Goal: Task Accomplishment & Management: Use online tool/utility

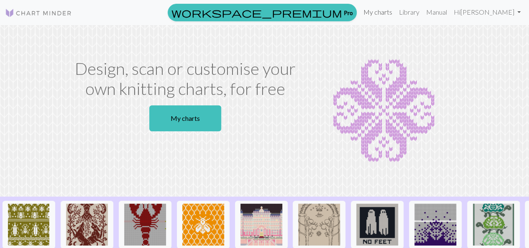
click at [396, 11] on link "My charts" at bounding box center [378, 12] width 36 height 17
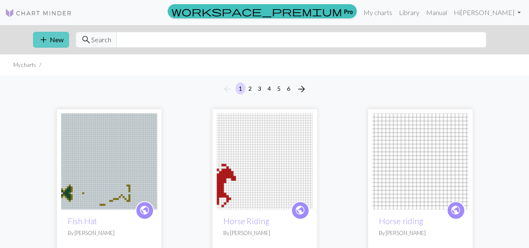
click at [57, 45] on button "add New" at bounding box center [51, 40] width 36 height 16
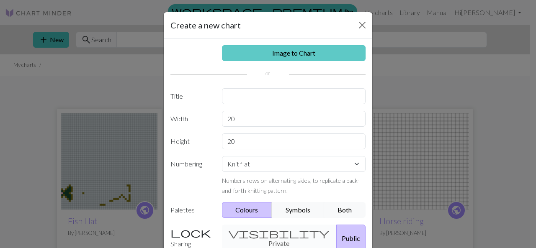
click at [308, 53] on link "Image to Chart" at bounding box center [294, 53] width 144 height 16
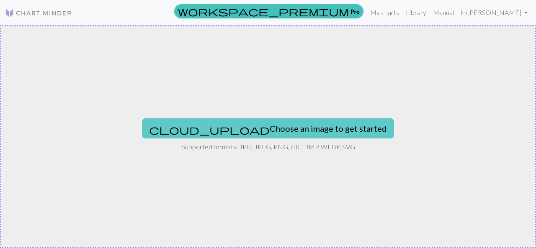
click at [298, 126] on button "cloud_upload Choose an image to get started" at bounding box center [268, 128] width 252 height 20
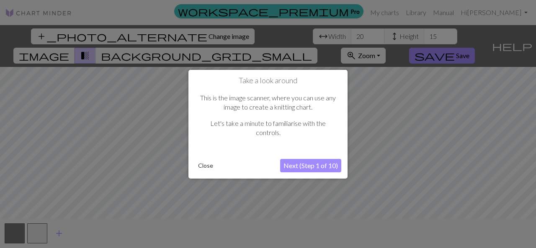
click at [306, 167] on button "Next (Step 1 of 10)" at bounding box center [310, 165] width 61 height 13
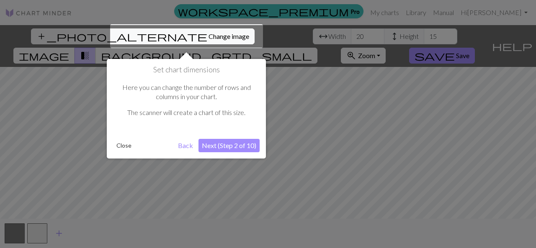
click at [244, 146] on button "Next (Step 2 of 10)" at bounding box center [228, 145] width 61 height 13
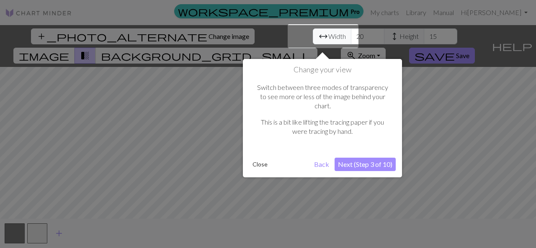
click at [365, 158] on button "Next (Step 3 of 10)" at bounding box center [364, 164] width 61 height 13
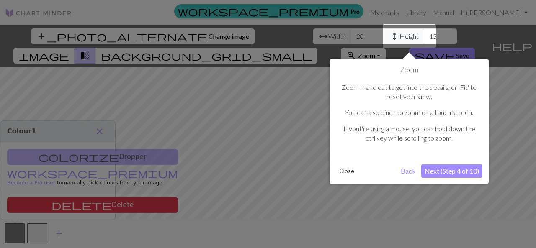
click at [452, 170] on button "Next (Step 4 of 10)" at bounding box center [451, 170] width 61 height 13
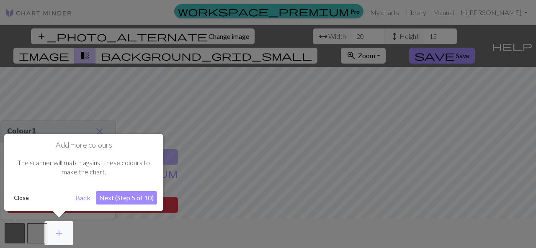
click at [128, 200] on button "Next (Step 5 of 10)" at bounding box center [126, 197] width 61 height 13
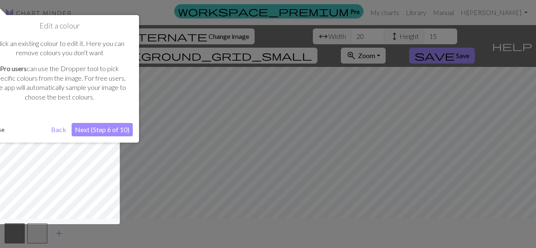
click at [108, 126] on button "Next (Step 6 of 10)" at bounding box center [102, 129] width 61 height 13
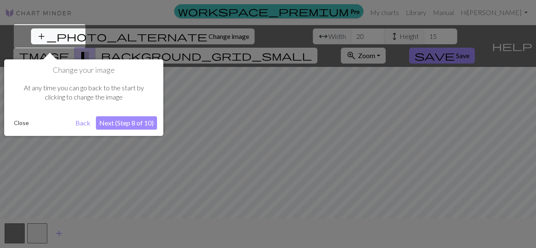
click at [136, 124] on button "Next (Step 8 of 10)" at bounding box center [126, 122] width 61 height 13
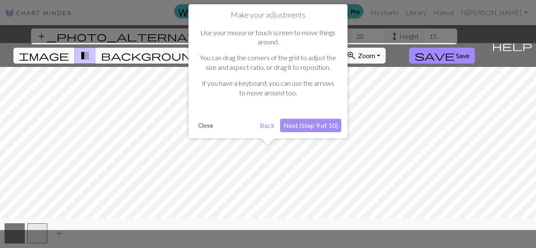
click at [322, 125] on button "Next (Step 9 of 10)" at bounding box center [310, 125] width 61 height 13
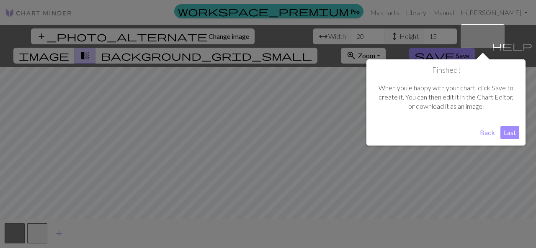
click at [513, 131] on button "Last" at bounding box center [509, 132] width 19 height 13
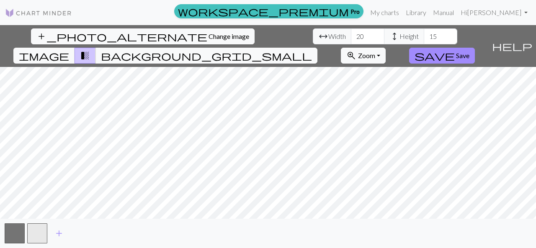
click at [399, 36] on span "Height" at bounding box center [408, 36] width 19 height 10
click at [399, 37] on span "Height" at bounding box center [408, 36] width 19 height 10
click at [399, 36] on span "Height" at bounding box center [408, 36] width 19 height 10
click at [424, 33] on input "15" at bounding box center [440, 36] width 33 height 16
type input "1"
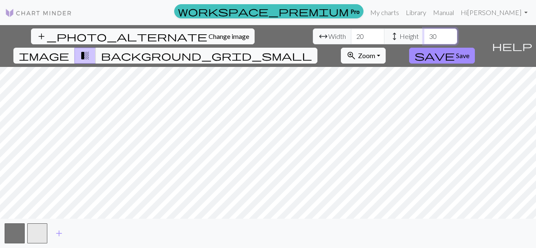
type input "30"
click at [351, 35] on input "20" at bounding box center [367, 36] width 33 height 16
type input "2"
type input "50"
click at [402, 10] on link "My charts" at bounding box center [385, 12] width 36 height 17
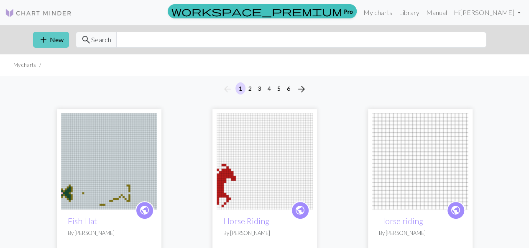
click at [49, 40] on button "add New" at bounding box center [51, 40] width 36 height 16
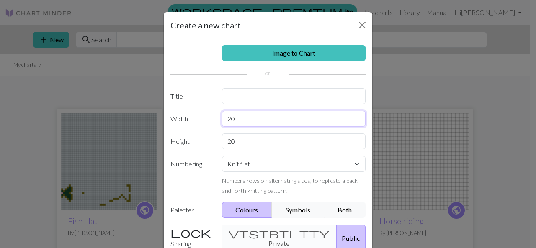
click at [260, 118] on input "20" at bounding box center [294, 119] width 144 height 16
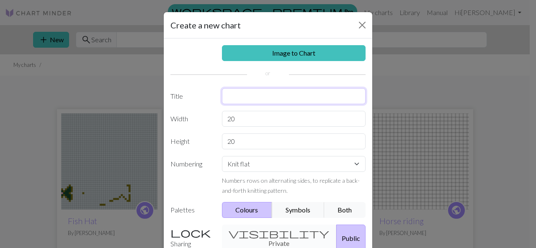
click at [268, 92] on input "text" at bounding box center [294, 96] width 144 height 16
type input "k"
type input "skull knit"
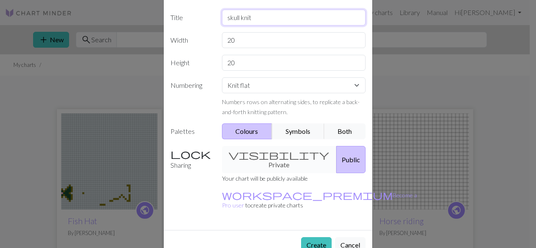
scroll to position [80, 0]
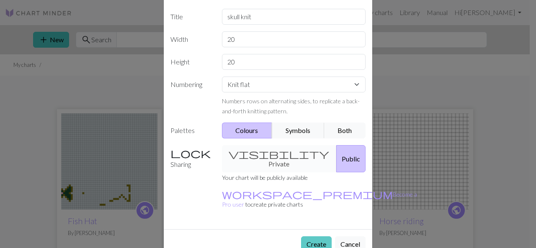
click at [322, 236] on button "Create" at bounding box center [316, 244] width 31 height 16
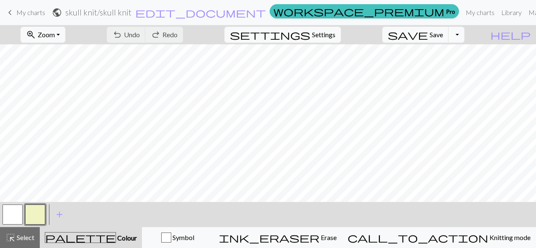
click at [39, 217] on button "button" at bounding box center [35, 215] width 20 height 20
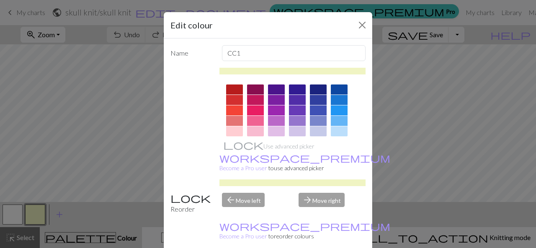
click at [234, 90] on div at bounding box center [234, 90] width 17 height 10
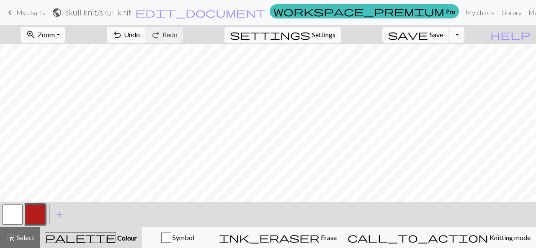
click at [16, 218] on button "button" at bounding box center [13, 215] width 20 height 20
click at [38, 212] on button "button" at bounding box center [35, 215] width 20 height 20
click at [21, 218] on button "button" at bounding box center [13, 215] width 20 height 20
click at [37, 209] on button "button" at bounding box center [35, 215] width 20 height 20
click at [35, 216] on button "button" at bounding box center [35, 215] width 20 height 20
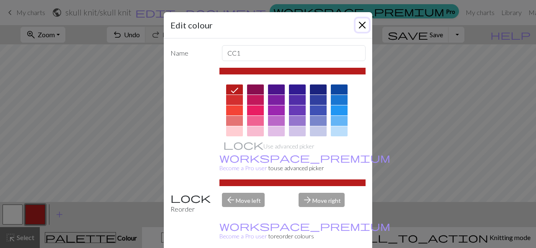
click at [361, 24] on button "Close" at bounding box center [361, 24] width 13 height 13
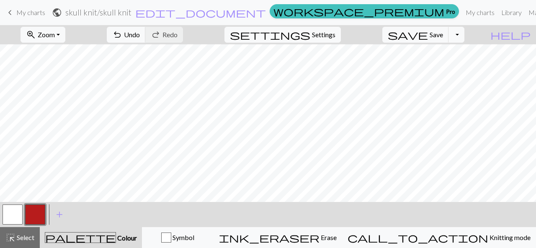
click at [16, 216] on button "button" at bounding box center [13, 215] width 20 height 20
click at [43, 213] on button "button" at bounding box center [35, 215] width 20 height 20
click at [21, 214] on button "button" at bounding box center [13, 215] width 20 height 20
click at [35, 218] on button "button" at bounding box center [35, 215] width 20 height 20
click at [21, 211] on button "button" at bounding box center [13, 215] width 20 height 20
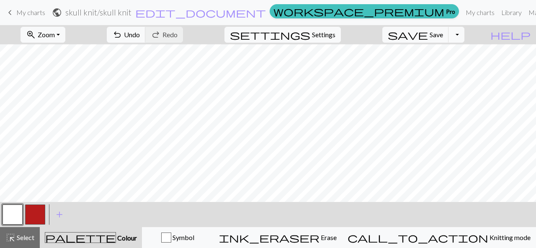
click at [36, 208] on button "button" at bounding box center [35, 215] width 20 height 20
click at [19, 213] on button "button" at bounding box center [13, 215] width 20 height 20
click at [34, 215] on button "button" at bounding box center [35, 215] width 20 height 20
click at [10, 217] on button "button" at bounding box center [13, 215] width 20 height 20
click at [62, 209] on span "add" at bounding box center [59, 215] width 10 height 12
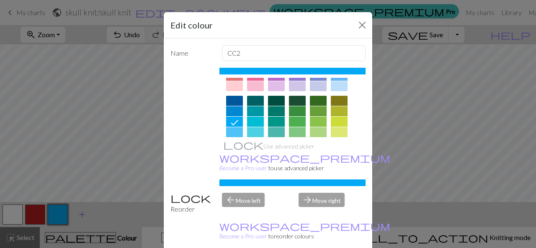
scroll to position [46, 0]
click at [338, 103] on div at bounding box center [339, 100] width 17 height 10
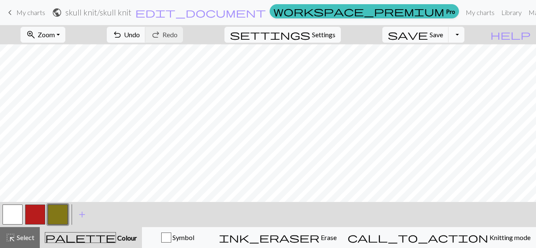
click at [18, 220] on button "button" at bounding box center [13, 215] width 20 height 20
click at [59, 217] on button "button" at bounding box center [58, 215] width 20 height 20
click at [36, 218] on button "button" at bounding box center [35, 215] width 20 height 20
click at [15, 217] on button "button" at bounding box center [13, 215] width 20 height 20
click at [35, 211] on button "button" at bounding box center [35, 215] width 20 height 20
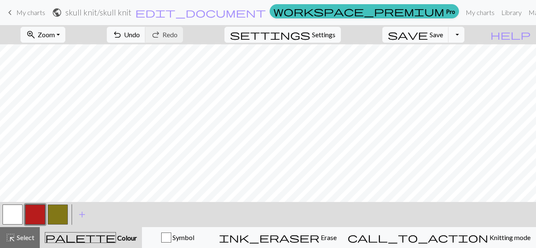
click at [19, 213] on button "button" at bounding box center [13, 215] width 20 height 20
click at [43, 209] on button "button" at bounding box center [35, 215] width 20 height 20
click at [21, 212] on button "button" at bounding box center [13, 215] width 20 height 20
click at [66, 211] on button "button" at bounding box center [58, 215] width 20 height 20
click at [8, 216] on button "button" at bounding box center [13, 215] width 20 height 20
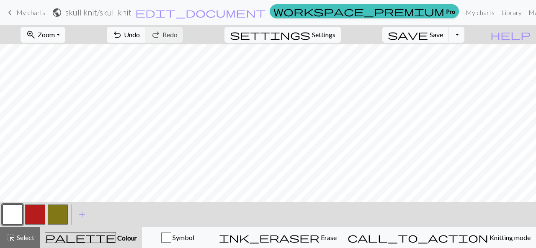
click at [60, 214] on button "button" at bounding box center [58, 215] width 20 height 20
click at [15, 214] on button "button" at bounding box center [13, 215] width 20 height 20
click at [62, 215] on button "button" at bounding box center [58, 215] width 20 height 20
click at [82, 215] on span "add" at bounding box center [82, 215] width 10 height 12
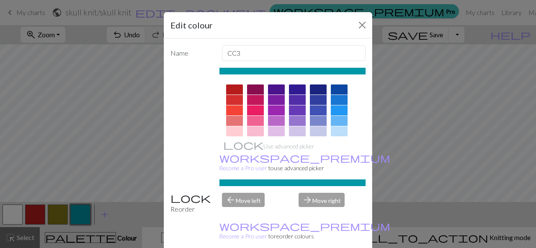
click at [276, 109] on div at bounding box center [276, 110] width 17 height 10
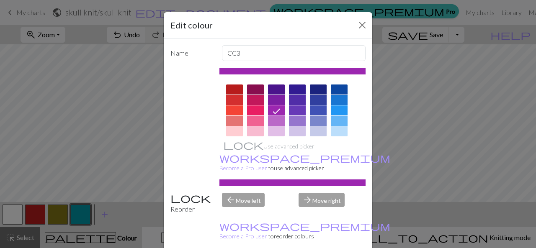
click at [272, 105] on div at bounding box center [277, 110] width 13 height 11
click at [275, 100] on div at bounding box center [276, 100] width 17 height 10
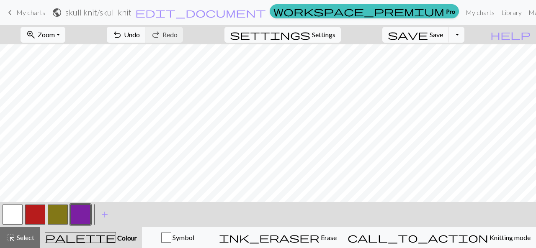
click at [18, 215] on button "button" at bounding box center [13, 215] width 20 height 20
click at [56, 213] on button "button" at bounding box center [58, 215] width 20 height 20
click at [12, 215] on button "button" at bounding box center [13, 215] width 20 height 20
click at [59, 209] on button "button" at bounding box center [58, 215] width 20 height 20
click at [16, 216] on button "button" at bounding box center [13, 215] width 20 height 20
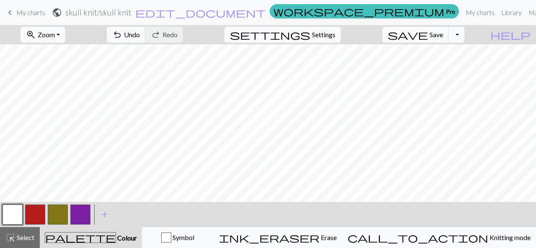
click at [55, 221] on button "button" at bounding box center [58, 215] width 20 height 20
click at [334, 34] on span "Settings" at bounding box center [323, 35] width 23 height 10
select select "aran"
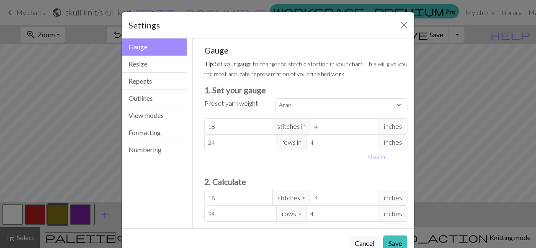
scroll to position [0, 0]
click at [152, 64] on button "Resize" at bounding box center [154, 64] width 65 height 17
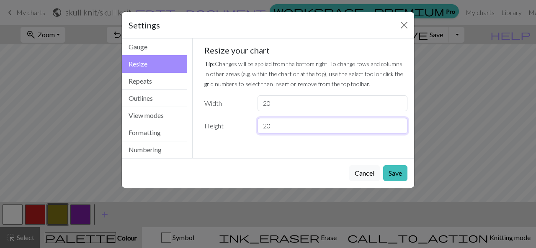
click at [297, 125] on input "20" at bounding box center [332, 126] width 150 height 16
type input "24"
click at [398, 172] on button "Save" at bounding box center [395, 173] width 24 height 16
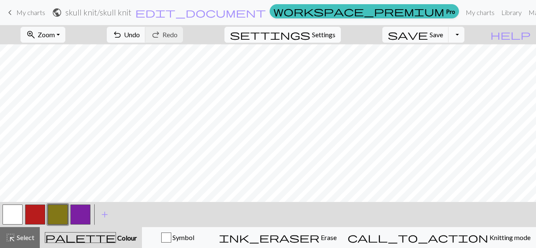
click at [331, 36] on span "Settings" at bounding box center [323, 35] width 23 height 10
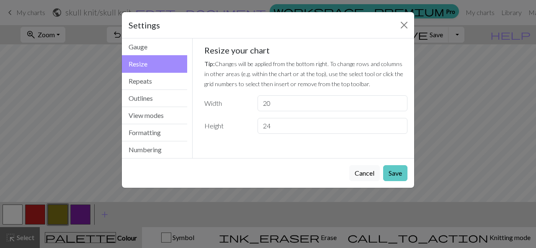
click at [396, 169] on button "Save" at bounding box center [395, 173] width 24 height 16
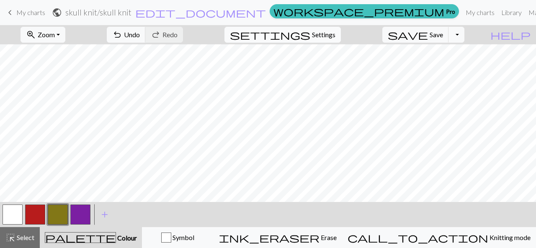
click at [335, 31] on span "Settings" at bounding box center [323, 35] width 23 height 10
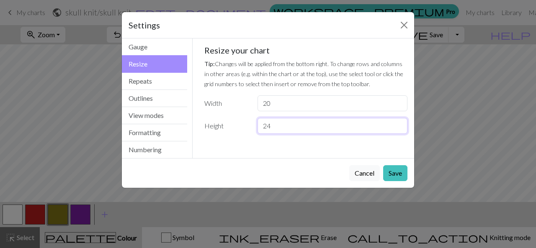
click at [298, 124] on input "24" at bounding box center [332, 126] width 150 height 16
type input "2"
type input "30"
click at [398, 175] on button "Save" at bounding box center [395, 173] width 24 height 16
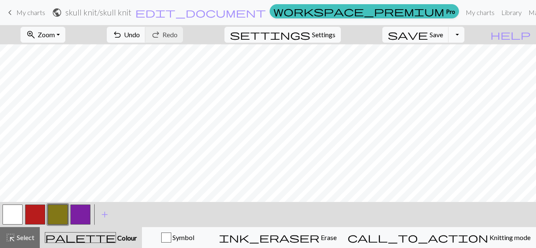
click at [78, 215] on button "button" at bounding box center [80, 215] width 20 height 20
click at [17, 217] on button "button" at bounding box center [13, 215] width 20 height 20
click at [77, 213] on button "button" at bounding box center [80, 215] width 20 height 20
click at [41, 210] on button "button" at bounding box center [35, 215] width 20 height 20
click at [21, 213] on button "button" at bounding box center [13, 215] width 20 height 20
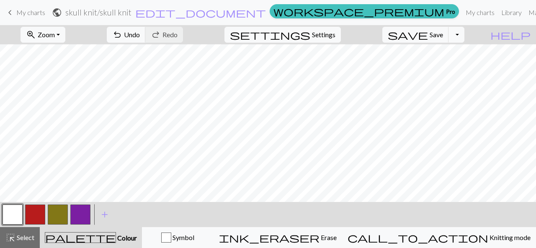
click at [59, 211] on button "button" at bounding box center [58, 215] width 20 height 20
click at [33, 214] on button "button" at bounding box center [35, 215] width 20 height 20
click at [16, 212] on button "button" at bounding box center [13, 215] width 20 height 20
click at [36, 213] on button "button" at bounding box center [35, 215] width 20 height 20
click at [13, 219] on button "button" at bounding box center [13, 215] width 20 height 20
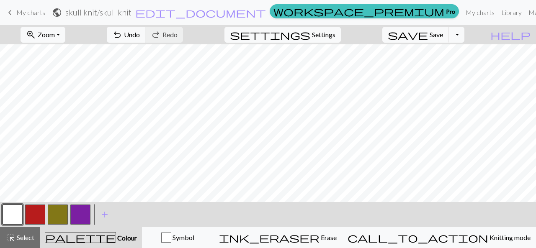
click at [44, 213] on button "button" at bounding box center [35, 215] width 20 height 20
click at [56, 218] on button "button" at bounding box center [58, 215] width 20 height 20
click at [11, 212] on button "button" at bounding box center [13, 215] width 20 height 20
click at [10, 220] on button "button" at bounding box center [13, 215] width 20 height 20
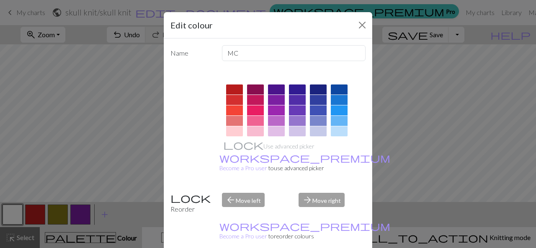
click at [319, 129] on div at bounding box center [318, 131] width 17 height 10
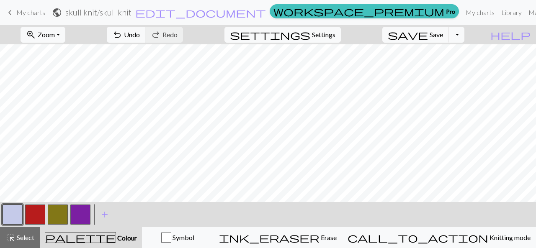
click at [18, 208] on button "button" at bounding box center [13, 215] width 20 height 20
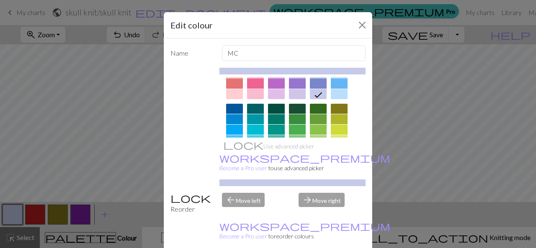
scroll to position [38, 0]
click at [335, 110] on div at bounding box center [339, 108] width 17 height 10
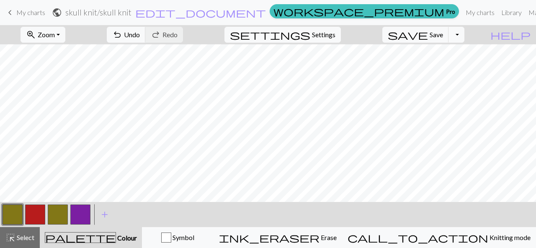
click at [39, 218] on button "button" at bounding box center [35, 215] width 20 height 20
click at [31, 219] on button "button" at bounding box center [35, 215] width 20 height 20
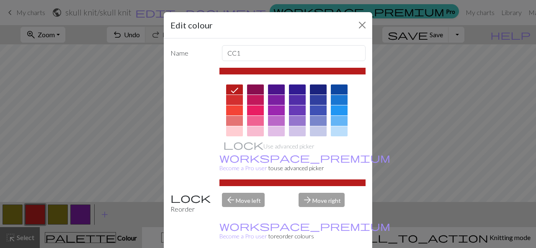
click at [273, 103] on div at bounding box center [276, 100] width 17 height 10
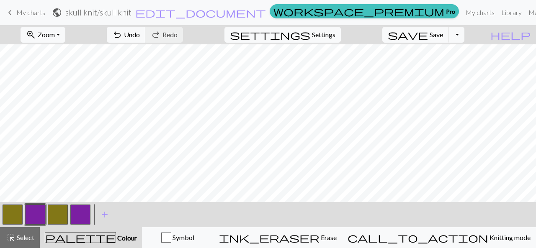
click at [59, 210] on button "button" at bounding box center [58, 215] width 20 height 20
click at [62, 211] on button "button" at bounding box center [58, 215] width 20 height 20
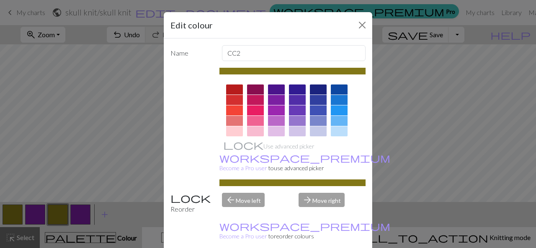
click at [235, 88] on div at bounding box center [234, 90] width 17 height 10
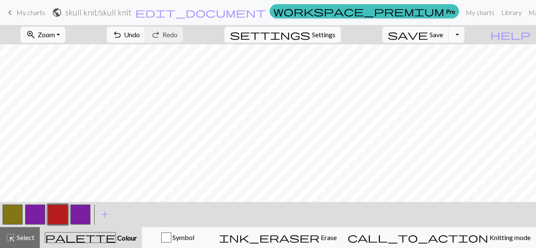
click at [82, 218] on button "button" at bounding box center [80, 215] width 20 height 20
click at [80, 218] on button "button" at bounding box center [80, 215] width 20 height 20
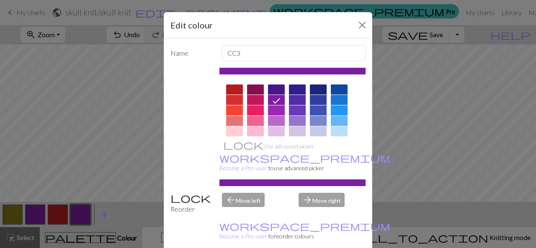
click at [316, 133] on div at bounding box center [318, 131] width 17 height 10
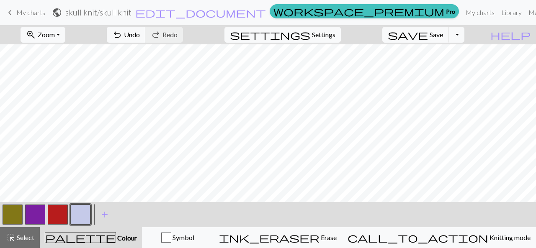
click at [36, 213] on button "button" at bounding box center [35, 215] width 20 height 20
click at [39, 211] on button "button" at bounding box center [35, 215] width 20 height 20
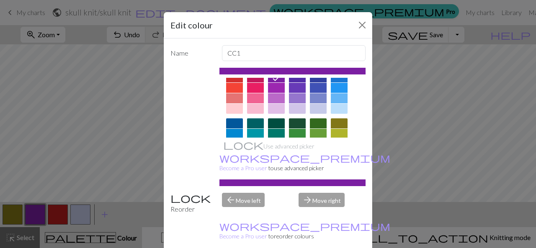
scroll to position [31, 0]
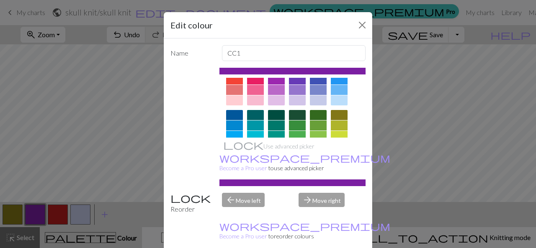
click at [317, 103] on div at bounding box center [318, 100] width 17 height 10
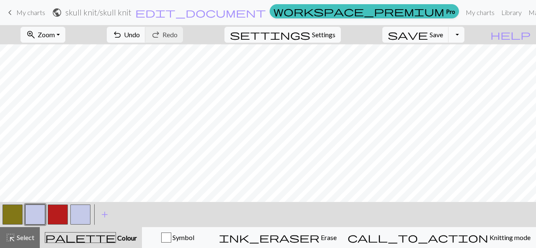
click at [83, 216] on button "button" at bounding box center [80, 215] width 20 height 20
click at [80, 216] on button "button" at bounding box center [80, 215] width 20 height 20
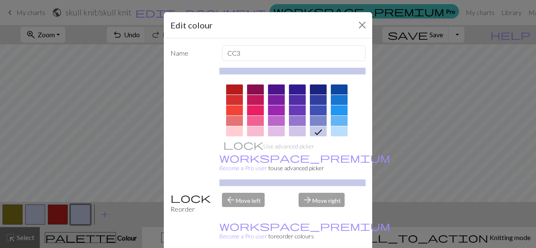
click at [268, 103] on div at bounding box center [276, 100] width 17 height 10
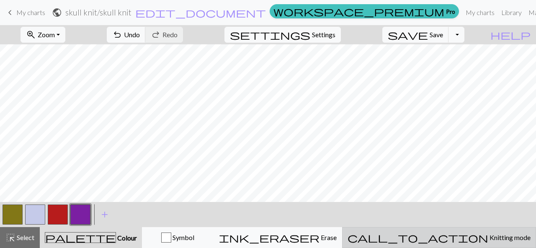
click at [467, 231] on button "call_to_action Knitting mode Knitting mode" at bounding box center [439, 237] width 194 height 21
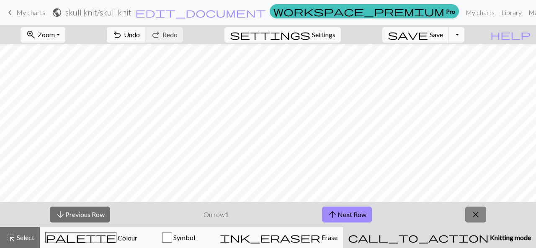
click at [471, 213] on span "close" at bounding box center [475, 215] width 10 height 12
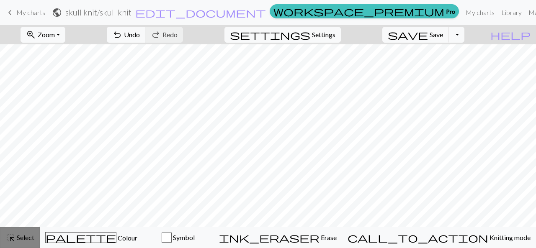
click at [30, 236] on span "Select" at bounding box center [24, 238] width 19 height 8
click at [32, 238] on span "Select" at bounding box center [24, 238] width 19 height 8
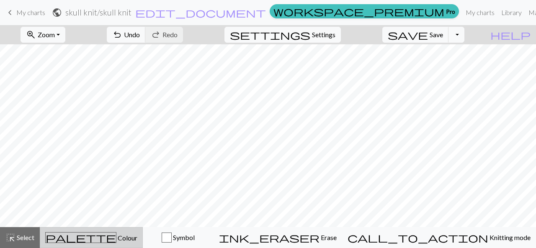
click at [116, 237] on span "Colour" at bounding box center [126, 238] width 21 height 8
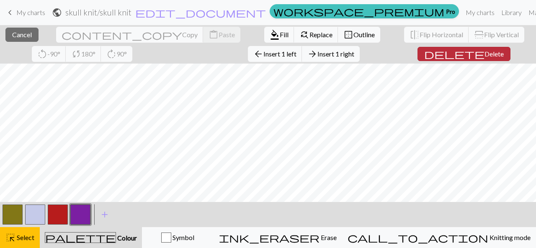
click at [484, 56] on span "Delete" at bounding box center [493, 54] width 19 height 8
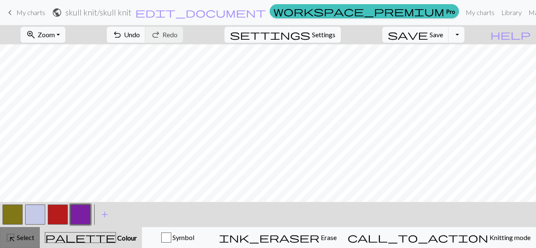
click at [23, 240] on span "Select" at bounding box center [24, 238] width 19 height 8
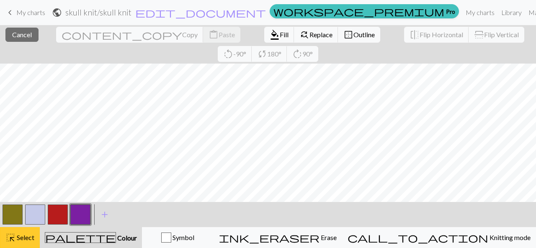
click at [18, 243] on button "highlight_alt Select Select" at bounding box center [20, 237] width 40 height 21
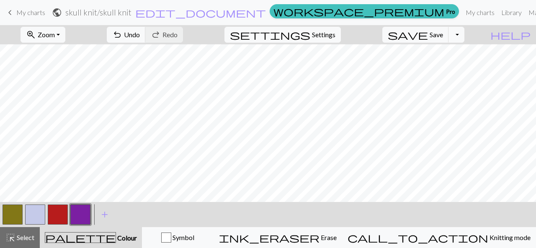
click at [89, 213] on button "button" at bounding box center [80, 215] width 20 height 20
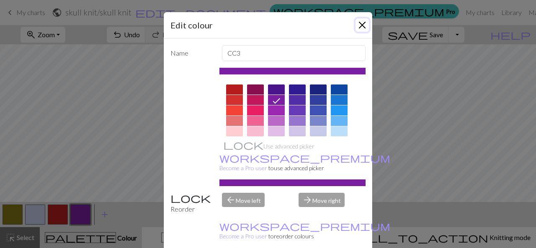
click at [357, 26] on button "Close" at bounding box center [361, 24] width 13 height 13
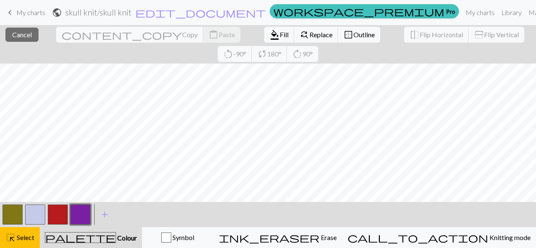
click at [79, 217] on button "button" at bounding box center [80, 215] width 20 height 20
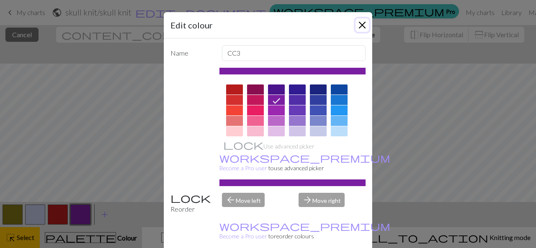
click at [363, 26] on button "Close" at bounding box center [361, 24] width 13 height 13
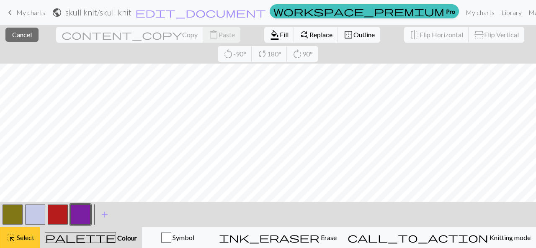
click at [21, 240] on span "Select" at bounding box center [24, 238] width 19 height 8
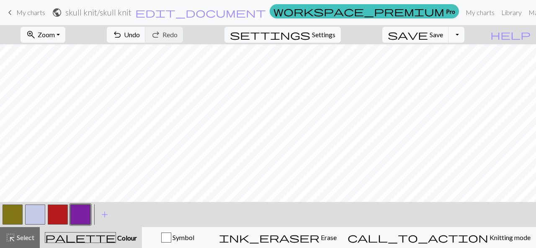
click at [20, 214] on button "button" at bounding box center [13, 215] width 20 height 20
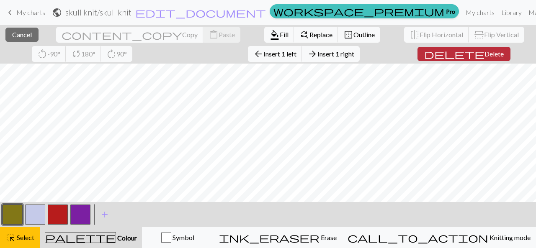
click at [484, 57] on span "Delete" at bounding box center [493, 54] width 19 height 8
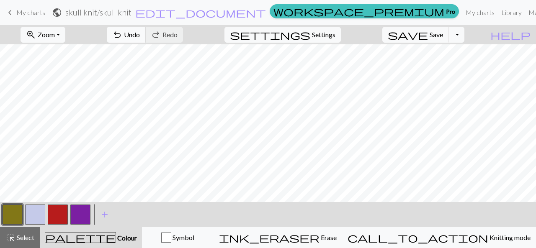
click at [140, 35] on span "Undo" at bounding box center [132, 35] width 16 height 8
click at [21, 215] on button "button" at bounding box center [13, 215] width 20 height 20
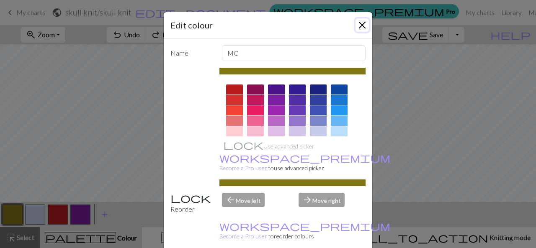
click at [355, 25] on button "Close" at bounding box center [361, 24] width 13 height 13
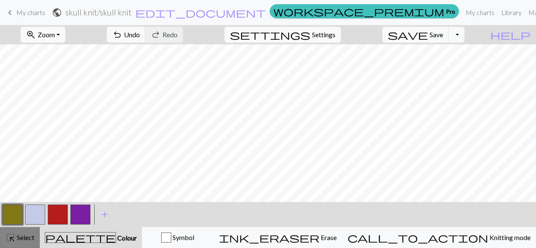
click at [26, 241] on span "Select" at bounding box center [24, 238] width 19 height 8
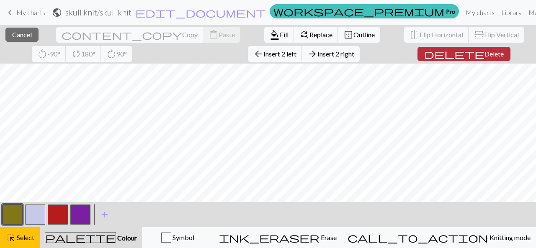
click at [484, 56] on span "Delete" at bounding box center [493, 54] width 19 height 8
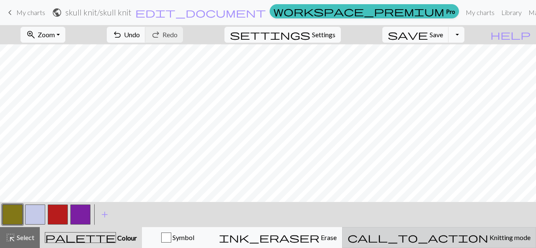
click at [488, 241] on span "Knitting mode" at bounding box center [509, 238] width 42 height 8
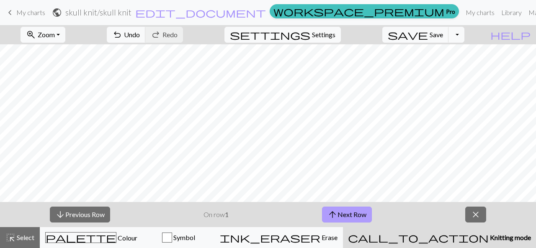
click at [357, 221] on button "arrow_upward Next Row" at bounding box center [347, 215] width 50 height 16
click at [347, 215] on button "arrow_upward Next Row" at bounding box center [347, 215] width 50 height 16
click at [345, 215] on button "arrow_upward Next Row" at bounding box center [347, 215] width 50 height 16
click at [473, 211] on span "close" at bounding box center [475, 215] width 10 height 12
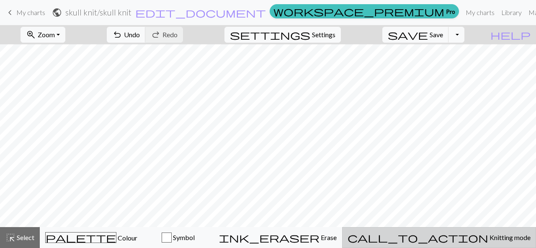
click at [488, 236] on span "Knitting mode" at bounding box center [509, 238] width 42 height 8
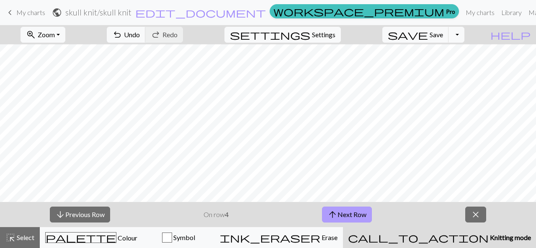
click at [355, 214] on button "arrow_upward Next Row" at bounding box center [347, 215] width 50 height 16
click at [353, 216] on button "arrow_upward Next Row" at bounding box center [347, 215] width 50 height 16
click at [354, 218] on button "arrow_upward Next Row" at bounding box center [347, 215] width 50 height 16
click at [352, 216] on button "arrow_upward Next Row" at bounding box center [347, 215] width 50 height 16
click at [352, 217] on button "arrow_upward Next Row" at bounding box center [347, 215] width 50 height 16
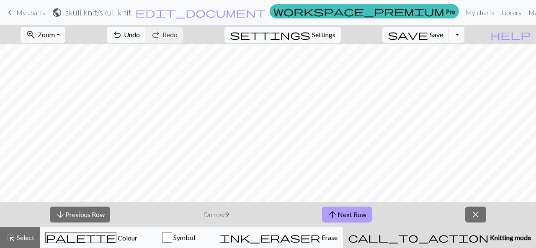
click at [350, 216] on button "arrow_upward Next Row" at bounding box center [347, 215] width 50 height 16
click at [353, 218] on button "arrow_upward Next Row" at bounding box center [348, 215] width 50 height 16
click at [350, 217] on button "arrow_upward Next Row" at bounding box center [348, 215] width 50 height 16
click at [353, 218] on button "arrow_upward Next Row" at bounding box center [348, 215] width 50 height 16
click at [352, 216] on button "arrow_upward Next Row" at bounding box center [348, 215] width 50 height 16
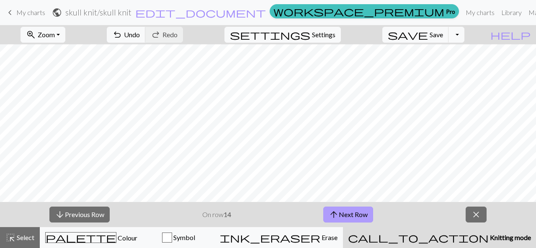
click at [352, 215] on button "arrow_upward Next Row" at bounding box center [348, 215] width 50 height 16
click at [352, 216] on button "arrow_upward Next Row" at bounding box center [348, 215] width 50 height 16
click at [351, 217] on button "arrow_upward Next Row" at bounding box center [348, 215] width 50 height 16
click at [100, 217] on button "arrow_downward Previous Row" at bounding box center [79, 215] width 60 height 16
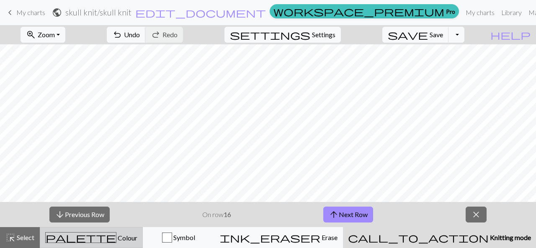
click at [95, 239] on span "palette" at bounding box center [81, 238] width 70 height 12
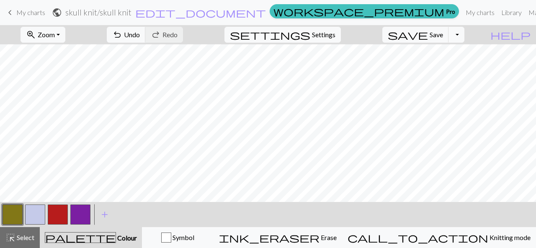
click at [64, 222] on button "button" at bounding box center [58, 215] width 20 height 20
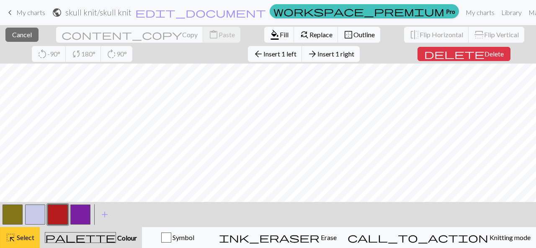
click at [26, 236] on span "Select" at bounding box center [24, 238] width 19 height 8
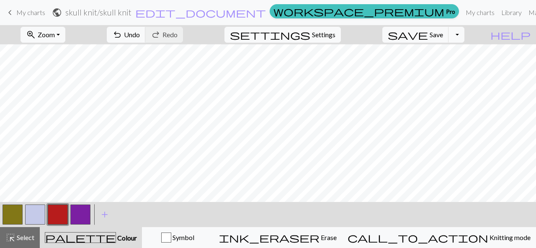
click at [58, 216] on button "button" at bounding box center [58, 215] width 20 height 20
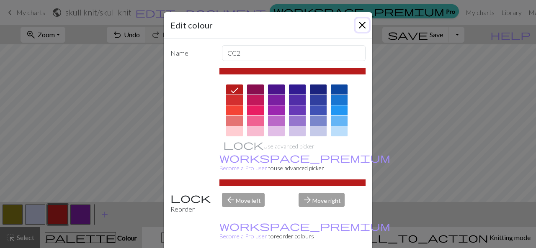
click at [358, 23] on button "Close" at bounding box center [361, 24] width 13 height 13
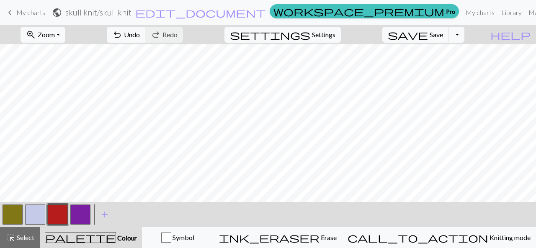
click at [81, 218] on button "button" at bounding box center [80, 215] width 20 height 20
click at [15, 223] on button "button" at bounding box center [13, 215] width 20 height 20
click at [82, 218] on button "button" at bounding box center [80, 215] width 20 height 20
click at [37, 219] on button "button" at bounding box center [35, 215] width 20 height 20
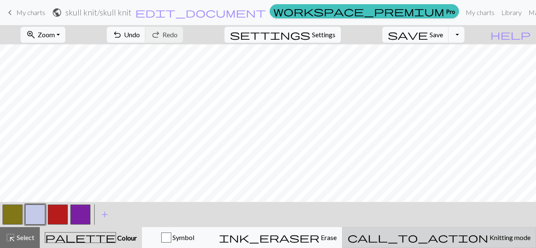
click at [475, 233] on div "call_to_action Knitting mode Knitting mode" at bounding box center [438, 238] width 183 height 10
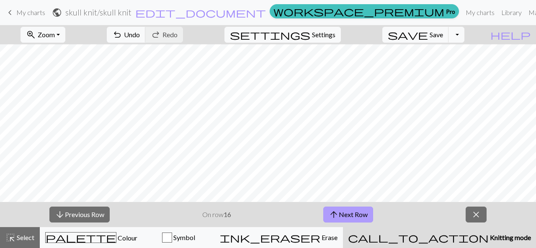
click at [347, 211] on button "arrow_upward Next Row" at bounding box center [348, 215] width 50 height 16
click at [357, 218] on button "arrow_upward Next Row" at bounding box center [348, 215] width 50 height 16
click at [355, 218] on button "arrow_upward Next Row" at bounding box center [348, 215] width 50 height 16
click at [347, 211] on button "arrow_upward Next Row" at bounding box center [348, 215] width 50 height 16
click at [353, 218] on button "arrow_upward Next Row" at bounding box center [348, 215] width 50 height 16
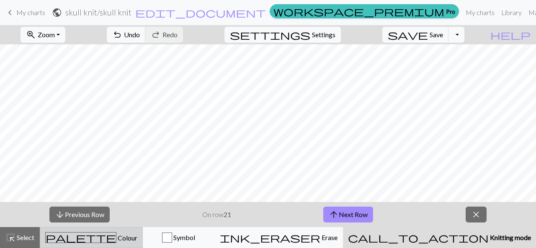
click at [115, 243] on button "palette Colour Colour" at bounding box center [91, 237] width 103 height 21
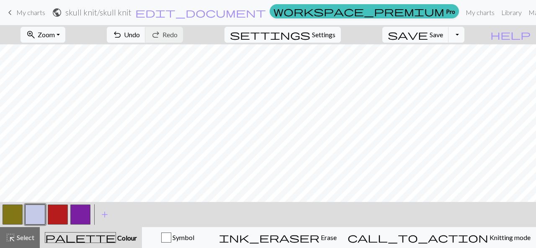
click at [85, 212] on button "button" at bounding box center [80, 215] width 20 height 20
click at [18, 220] on button "button" at bounding box center [13, 215] width 20 height 20
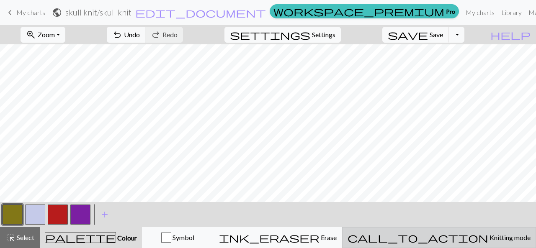
click at [488, 239] on span "Knitting mode" at bounding box center [509, 238] width 42 height 8
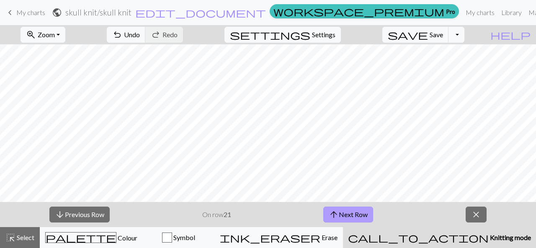
click at [338, 218] on span "arrow_upward" at bounding box center [334, 215] width 10 height 12
click at [349, 214] on button "arrow_upward Next Row" at bounding box center [348, 215] width 50 height 16
click at [354, 213] on button "arrow_upward Next Row" at bounding box center [348, 215] width 50 height 16
click at [358, 217] on button "arrow_upward Next Row" at bounding box center [348, 215] width 50 height 16
click at [354, 218] on button "arrow_upward Next Row" at bounding box center [348, 215] width 50 height 16
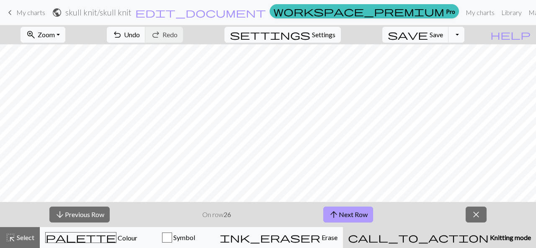
click at [352, 212] on button "arrow_upward Next Row" at bounding box center [348, 215] width 50 height 16
click at [352, 218] on button "arrow_upward Next Row" at bounding box center [348, 215] width 50 height 16
click at [354, 213] on button "arrow_upward Next Row" at bounding box center [348, 215] width 50 height 16
click at [352, 216] on button "arrow_upward Next Row" at bounding box center [348, 215] width 50 height 16
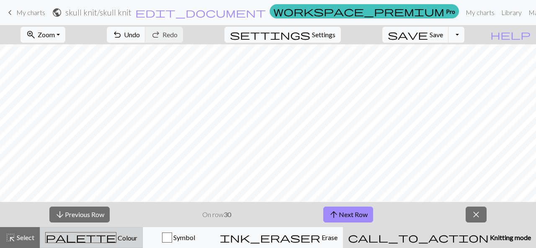
click at [99, 242] on div "palette Colour Colour" at bounding box center [91, 237] width 92 height 11
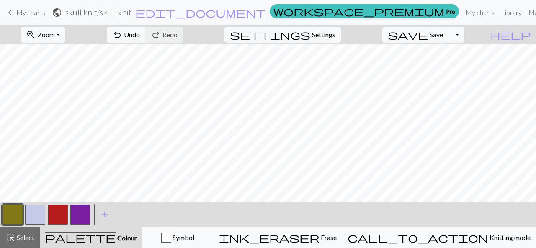
click at [54, 220] on button "button" at bounding box center [58, 215] width 20 height 20
click at [14, 214] on button "button" at bounding box center [13, 215] width 20 height 20
click at [57, 224] on button "button" at bounding box center [58, 215] width 20 height 20
click at [16, 219] on button "button" at bounding box center [13, 215] width 20 height 20
click at [58, 217] on button "button" at bounding box center [58, 215] width 20 height 20
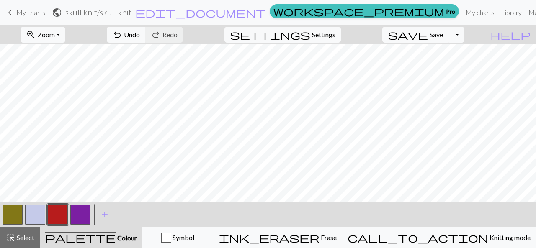
click at [14, 220] on button "button" at bounding box center [13, 215] width 20 height 20
click at [335, 33] on span "Settings" at bounding box center [323, 35] width 23 height 10
select select "aran"
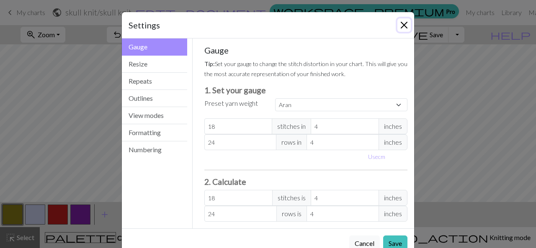
click at [397, 26] on button "Close" at bounding box center [403, 24] width 13 height 13
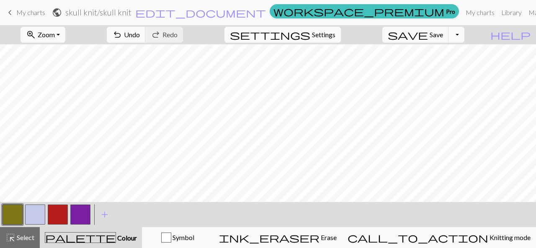
click at [335, 33] on span "Settings" at bounding box center [323, 35] width 23 height 10
select select "aran"
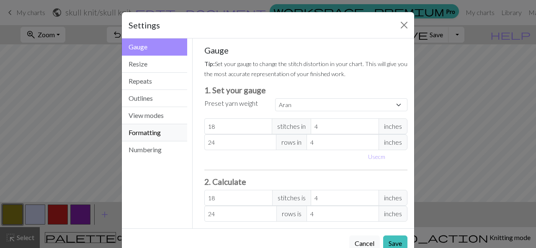
click at [143, 133] on button "Formatting" at bounding box center [154, 132] width 65 height 17
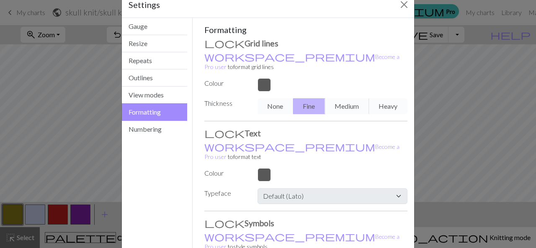
scroll to position [20, 0]
click at [141, 46] on button "Resize" at bounding box center [154, 44] width 65 height 17
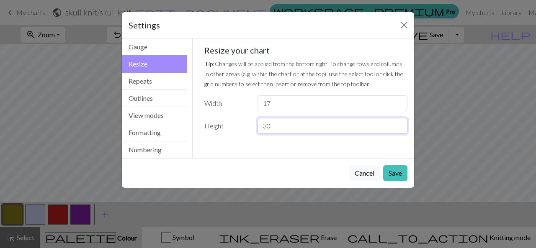
click at [302, 124] on input "30" at bounding box center [332, 126] width 150 height 16
type input "3"
type input "35"
click at [399, 172] on button "Save" at bounding box center [395, 173] width 24 height 16
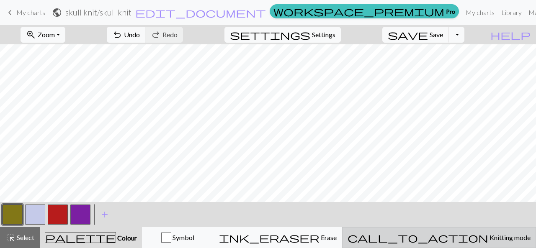
click at [452, 241] on span "call_to_action" at bounding box center [417, 238] width 141 height 12
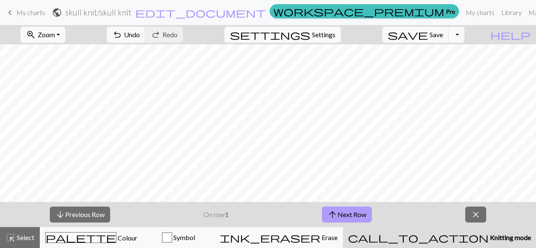
click at [354, 217] on button "arrow_upward Next Row" at bounding box center [347, 215] width 50 height 16
click at [354, 216] on button "arrow_upward Next Row" at bounding box center [347, 215] width 50 height 16
click at [350, 218] on button "arrow_upward Next Row" at bounding box center [347, 215] width 50 height 16
click at [349, 216] on button "arrow_upward Next Row" at bounding box center [347, 215] width 50 height 16
click at [345, 216] on button "arrow_upward Next Row" at bounding box center [347, 215] width 50 height 16
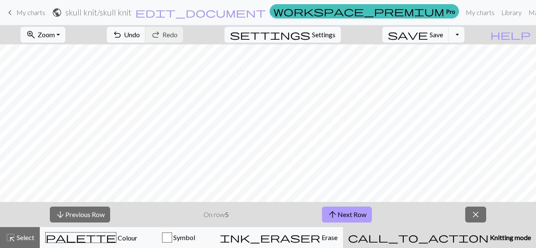
click at [342, 213] on button "arrow_upward Next Row" at bounding box center [347, 215] width 50 height 16
click at [343, 212] on button "arrow_upward Next Row" at bounding box center [347, 215] width 50 height 16
click at [340, 213] on button "arrow_upward Next Row" at bounding box center [347, 215] width 50 height 16
click at [339, 215] on button "arrow_upward Next Row" at bounding box center [347, 215] width 50 height 16
click at [337, 215] on span "arrow_upward" at bounding box center [334, 215] width 10 height 12
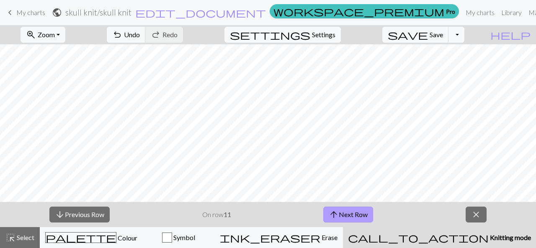
click at [337, 216] on span "arrow_upward" at bounding box center [334, 215] width 10 height 12
click at [337, 215] on span "arrow_upward" at bounding box center [334, 215] width 10 height 12
click at [339, 214] on span "arrow_upward" at bounding box center [334, 215] width 10 height 12
click at [338, 216] on span "arrow_upward" at bounding box center [334, 215] width 10 height 12
click at [338, 217] on span "arrow_upward" at bounding box center [334, 215] width 10 height 12
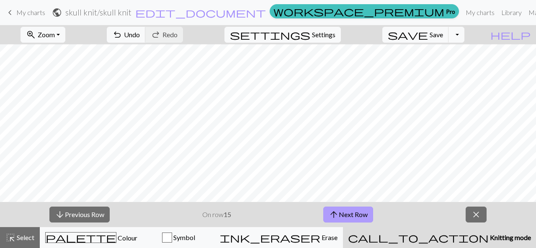
click at [339, 215] on button "arrow_upward Next Row" at bounding box center [348, 215] width 50 height 16
click at [337, 216] on span "arrow_upward" at bounding box center [334, 215] width 10 height 12
click at [338, 217] on span "arrow_upward" at bounding box center [334, 215] width 10 height 12
click at [341, 216] on button "arrow_upward Next Row" at bounding box center [348, 215] width 50 height 16
click at [342, 216] on button "arrow_upward Next Row" at bounding box center [348, 215] width 50 height 16
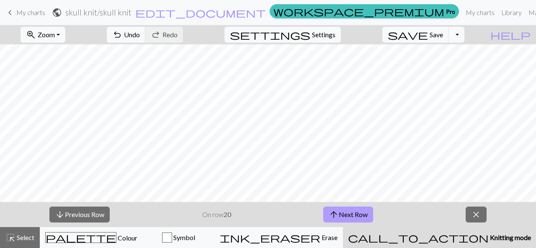
click at [343, 217] on button "arrow_upward Next Row" at bounding box center [348, 215] width 50 height 16
click at [343, 214] on button "arrow_upward Next Row" at bounding box center [348, 215] width 50 height 16
click at [346, 214] on button "arrow_upward Next Row" at bounding box center [348, 215] width 50 height 16
click at [87, 214] on button "arrow_downward Previous Row" at bounding box center [79, 215] width 60 height 16
click at [87, 218] on button "arrow_downward Previous Row" at bounding box center [79, 215] width 60 height 16
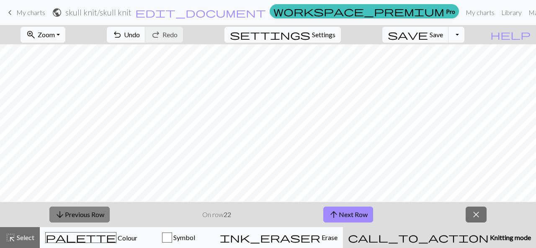
click at [88, 218] on button "arrow_downward Previous Row" at bounding box center [79, 215] width 60 height 16
click at [337, 211] on span "arrow_upward" at bounding box center [334, 215] width 10 height 12
click at [345, 213] on button "arrow_upward Next Row" at bounding box center [348, 215] width 50 height 16
click at [354, 216] on button "arrow_upward Next Row" at bounding box center [348, 215] width 50 height 16
click at [344, 216] on button "arrow_upward Next Row" at bounding box center [348, 215] width 50 height 16
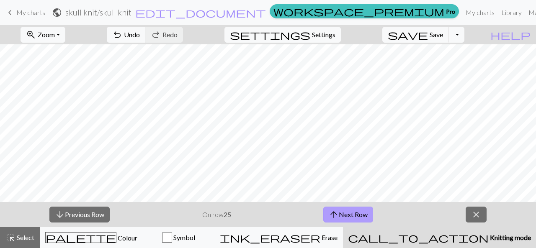
click at [352, 213] on button "arrow_upward Next Row" at bounding box center [348, 215] width 50 height 16
click at [345, 218] on button "arrow_upward Next Row" at bounding box center [348, 215] width 50 height 16
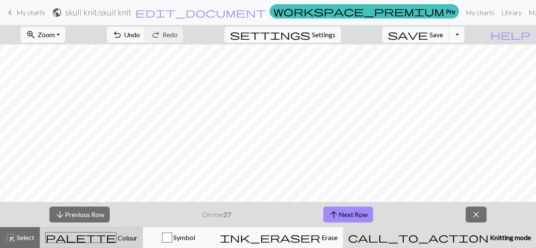
click at [116, 239] on span "Colour" at bounding box center [126, 238] width 21 height 8
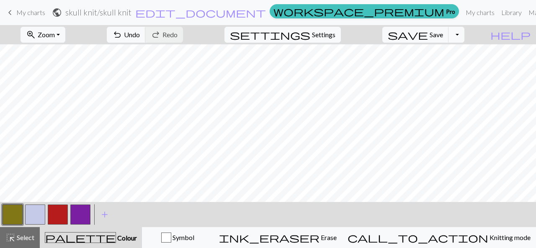
click at [22, 218] on button "button" at bounding box center [13, 215] width 20 height 20
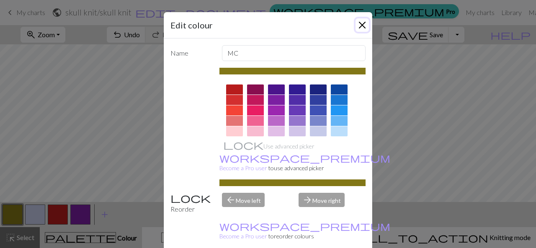
click at [362, 26] on button "Close" at bounding box center [361, 24] width 13 height 13
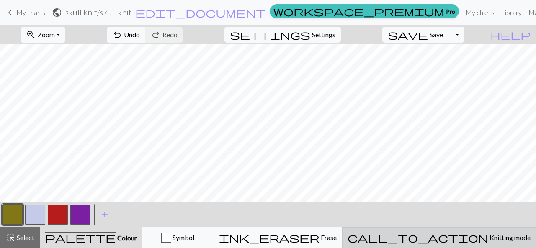
click at [451, 240] on span "call_to_action" at bounding box center [417, 238] width 141 height 12
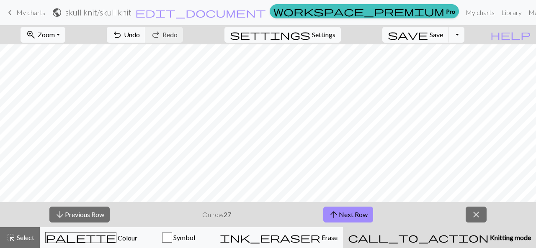
click at [453, 234] on span "call_to_action" at bounding box center [418, 238] width 141 height 12
click at [354, 218] on button "arrow_upward Next Row" at bounding box center [348, 215] width 50 height 16
click at [348, 218] on button "arrow_upward Next Row" at bounding box center [348, 215] width 50 height 16
click at [355, 216] on button "arrow_upward Next Row" at bounding box center [348, 215] width 50 height 16
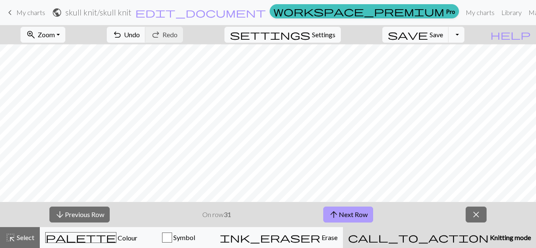
click at [352, 218] on button "arrow_upward Next Row" at bounding box center [348, 215] width 50 height 16
click at [340, 221] on button "arrow_upward Next Row" at bounding box center [348, 215] width 50 height 16
click at [358, 215] on button "arrow_upward Next Row" at bounding box center [348, 215] width 50 height 16
click at [347, 211] on button "arrow_upward Next Row" at bounding box center [348, 215] width 50 height 16
click at [443, 37] on span "Save" at bounding box center [435, 35] width 13 height 8
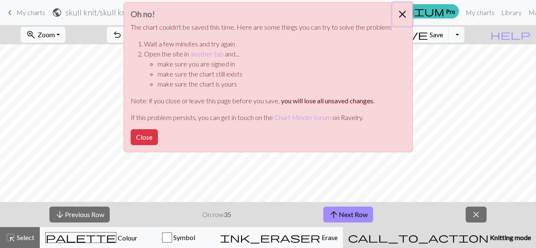
click at [400, 14] on button "Close" at bounding box center [402, 14] width 20 height 23
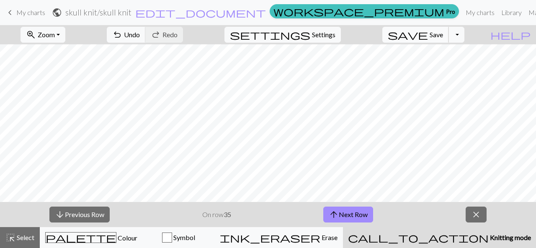
click at [443, 38] on span "Save" at bounding box center [435, 35] width 13 height 8
click at [438, 35] on div "Oh no! The chart couldn't be saved this time. Here are some things you can try …" at bounding box center [268, 79] width 536 height 159
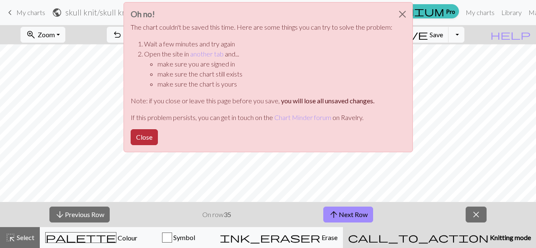
click at [148, 134] on button "Close" at bounding box center [144, 137] width 27 height 16
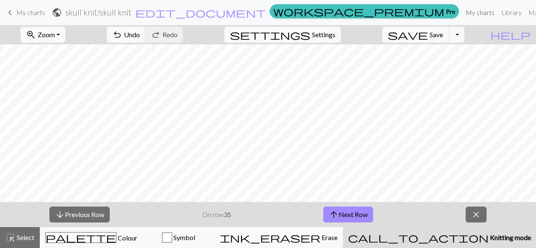
click at [462, 10] on link "My charts" at bounding box center [480, 12] width 36 height 17
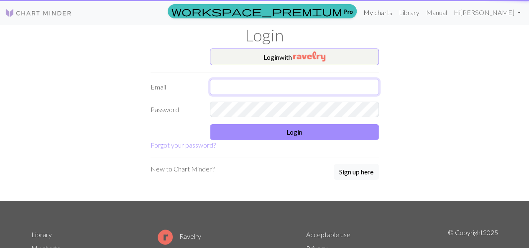
type input "[EMAIL_ADDRESS][DOMAIN_NAME]"
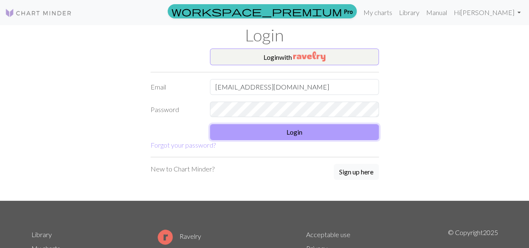
click at [281, 133] on button "Login" at bounding box center [294, 132] width 169 height 16
click at [241, 131] on button "Login" at bounding box center [294, 132] width 169 height 16
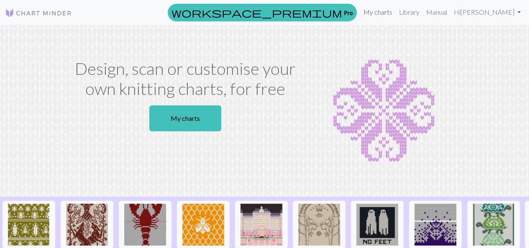
click at [396, 14] on link "My charts" at bounding box center [378, 12] width 36 height 17
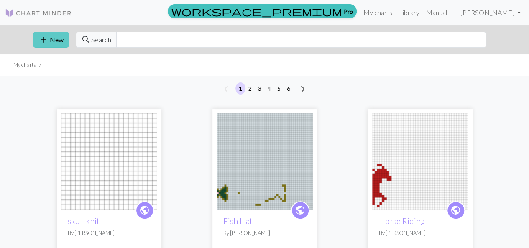
click at [60, 46] on button "add New" at bounding box center [51, 40] width 36 height 16
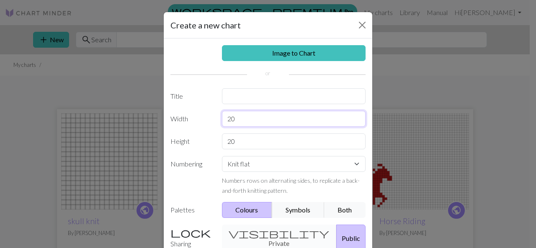
click at [246, 121] on input "20" at bounding box center [294, 119] width 144 height 16
type input "2"
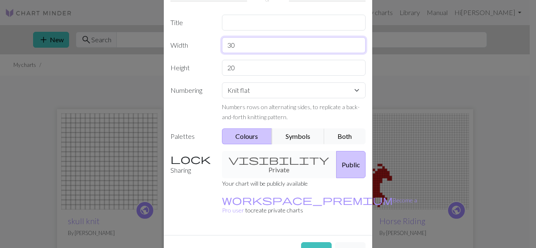
scroll to position [80, 0]
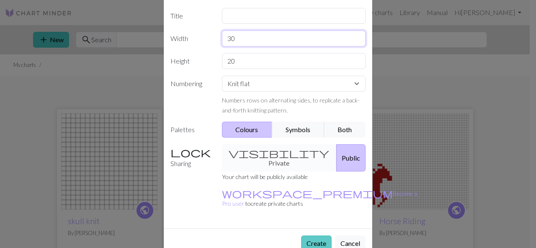
type input "30"
click at [319, 236] on button "Create" at bounding box center [316, 244] width 31 height 16
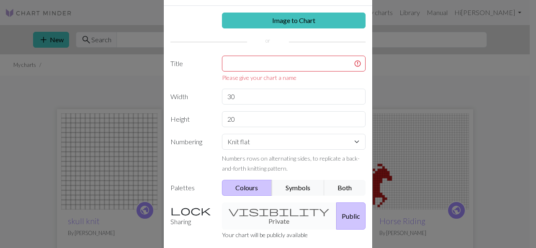
scroll to position [32, 0]
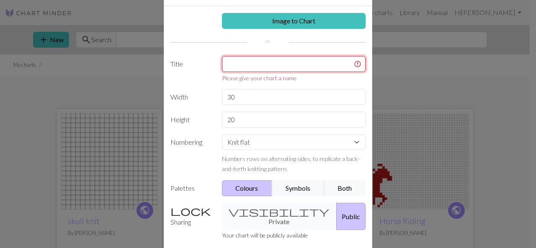
click at [282, 66] on input "text" at bounding box center [294, 64] width 144 height 16
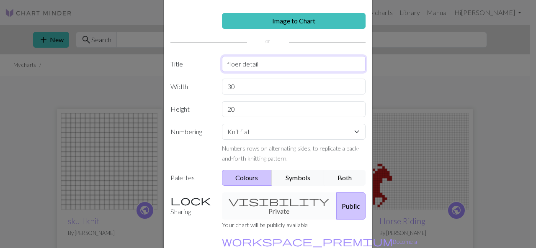
scroll to position [80, 0]
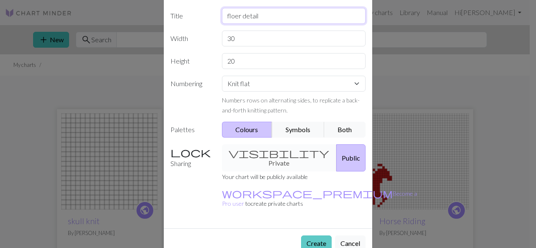
type input "floer detail"
click at [316, 236] on button "Create" at bounding box center [316, 244] width 31 height 16
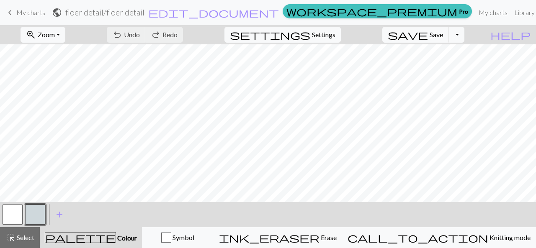
click at [31, 212] on button "button" at bounding box center [35, 215] width 20 height 20
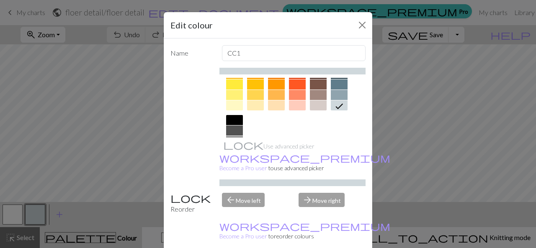
scroll to position [139, 0]
click at [311, 106] on div at bounding box center [318, 105] width 17 height 10
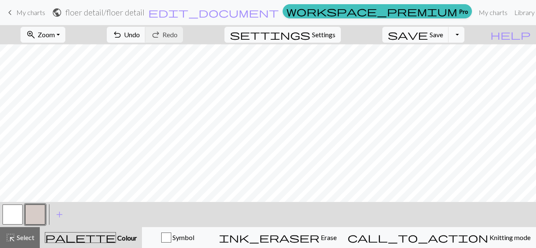
click at [6, 218] on button "button" at bounding box center [13, 215] width 20 height 20
click at [39, 213] on button "button" at bounding box center [35, 215] width 20 height 20
click at [8, 214] on button "button" at bounding box center [13, 215] width 20 height 20
click at [43, 218] on button "button" at bounding box center [35, 215] width 20 height 20
click at [22, 218] on button "button" at bounding box center [13, 215] width 20 height 20
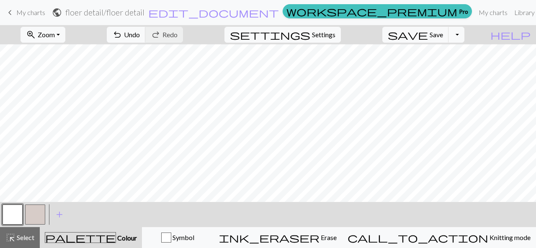
click at [39, 213] on button "button" at bounding box center [35, 215] width 20 height 20
click at [19, 216] on button "button" at bounding box center [13, 215] width 20 height 20
click at [23, 240] on span "Select" at bounding box center [24, 238] width 19 height 8
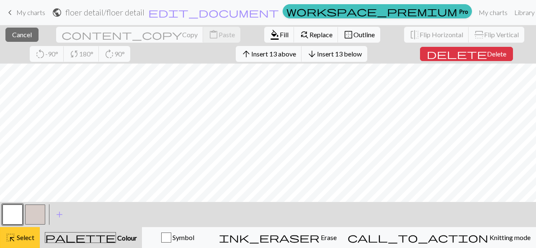
click at [25, 237] on span "Select" at bounding box center [24, 238] width 19 height 8
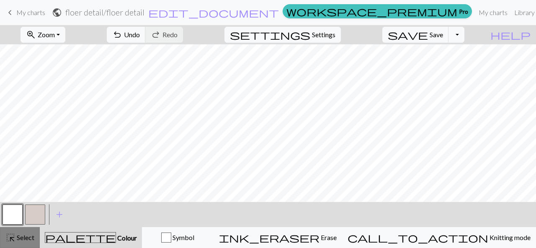
click at [25, 245] on button "highlight_alt Select Select" at bounding box center [20, 237] width 40 height 21
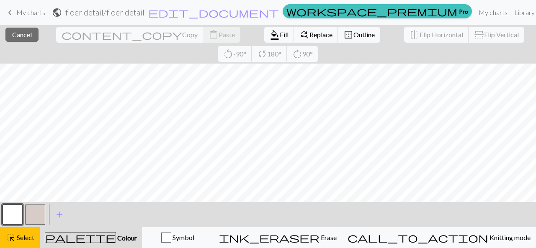
click at [14, 215] on button "button" at bounding box center [13, 215] width 20 height 20
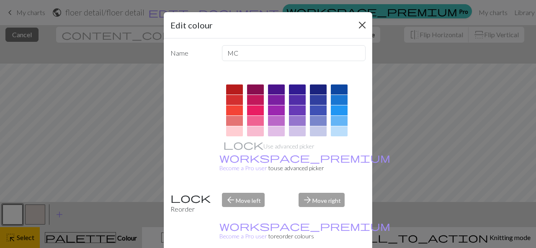
click at [365, 27] on button "Close" at bounding box center [361, 24] width 13 height 13
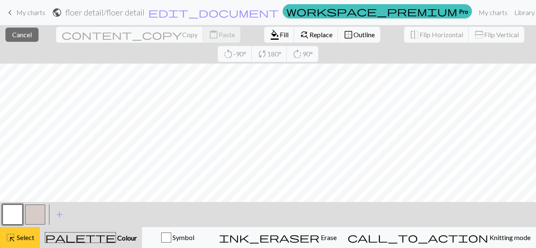
click at [19, 245] on button "highlight_alt Select Select" at bounding box center [20, 237] width 40 height 21
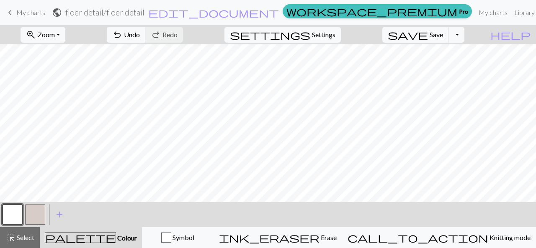
click at [44, 214] on button "button" at bounding box center [35, 215] width 20 height 20
click at [12, 214] on button "button" at bounding box center [13, 215] width 20 height 20
click at [14, 213] on button "button" at bounding box center [13, 215] width 20 height 20
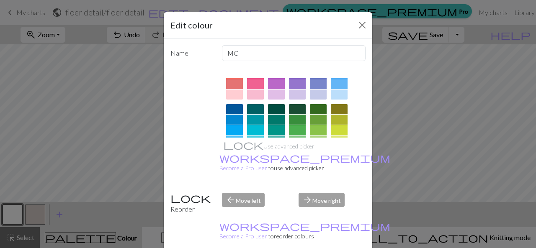
scroll to position [40, 0]
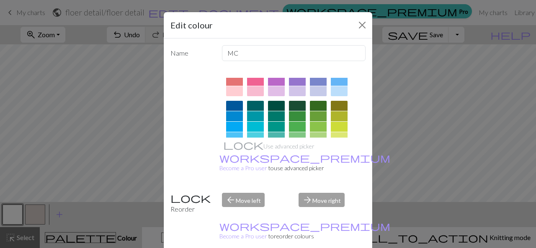
click at [339, 118] on div at bounding box center [339, 116] width 17 height 10
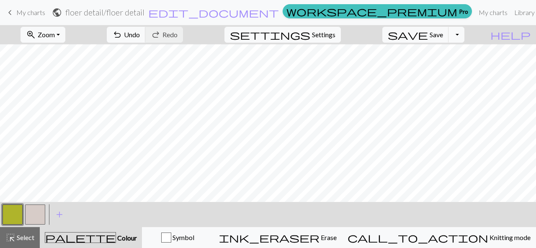
click at [42, 212] on button "button" at bounding box center [35, 215] width 20 height 20
click at [37, 211] on button "button" at bounding box center [35, 215] width 20 height 20
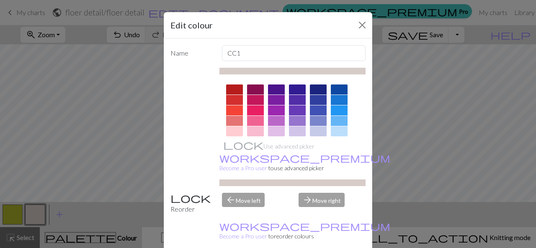
click at [18, 214] on div "Edit colour Name CC1 Use advanced picker workspace_premium Become a Pro user to…" at bounding box center [268, 124] width 536 height 248
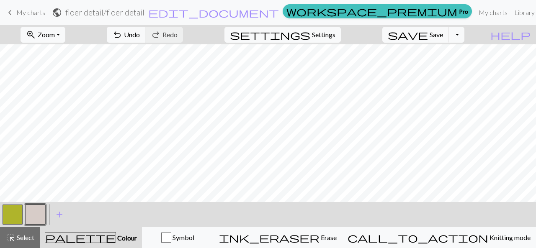
click at [13, 211] on button "button" at bounding box center [13, 215] width 20 height 20
click at [13, 218] on button "button" at bounding box center [13, 215] width 20 height 20
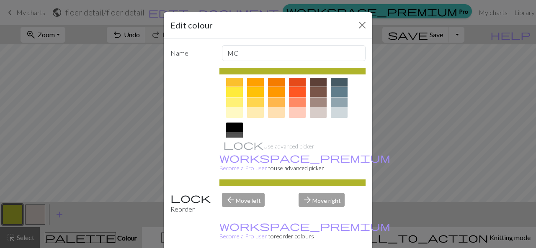
scroll to position [131, 0]
click at [255, 111] on div at bounding box center [255, 113] width 17 height 10
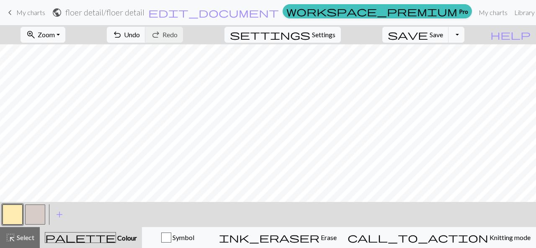
click at [33, 216] on button "button" at bounding box center [35, 215] width 20 height 20
click at [35, 213] on button "button" at bounding box center [35, 215] width 20 height 20
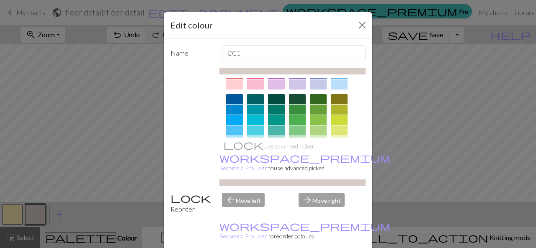
scroll to position [50, 0]
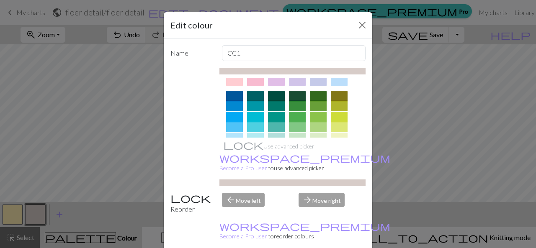
click at [337, 96] on div at bounding box center [339, 96] width 17 height 10
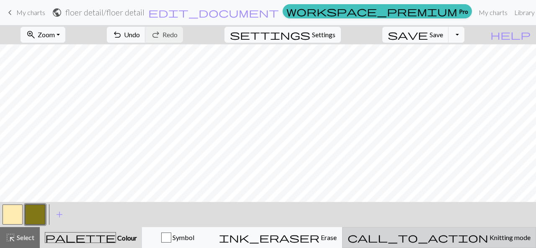
click at [488, 239] on span "Knitting mode" at bounding box center [509, 238] width 42 height 8
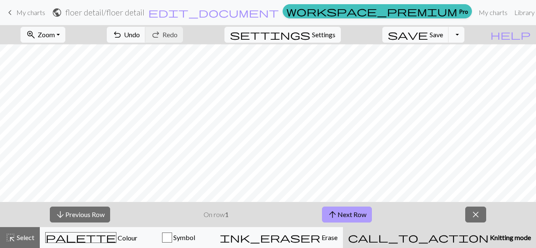
click at [352, 213] on button "arrow_upward Next Row" at bounding box center [347, 215] width 50 height 16
click at [352, 218] on button "arrow_upward Next Row" at bounding box center [347, 215] width 50 height 16
click at [349, 218] on button "arrow_upward Next Row" at bounding box center [347, 215] width 50 height 16
click at [346, 216] on button "arrow_upward Next Row" at bounding box center [347, 215] width 50 height 16
click at [346, 218] on button "arrow_upward Next Row" at bounding box center [347, 215] width 50 height 16
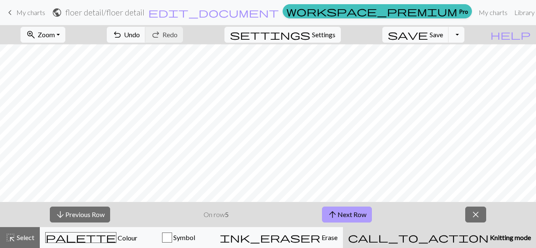
click at [342, 220] on button "arrow_upward Next Row" at bounding box center [347, 215] width 50 height 16
click at [92, 217] on button "arrow_downward Previous Row" at bounding box center [80, 215] width 60 height 16
click at [344, 215] on button "arrow_upward Next Row" at bounding box center [347, 215] width 50 height 16
click at [327, 221] on button "arrow_upward Next Row" at bounding box center [347, 215] width 50 height 16
click at [473, 214] on span "close" at bounding box center [475, 215] width 10 height 12
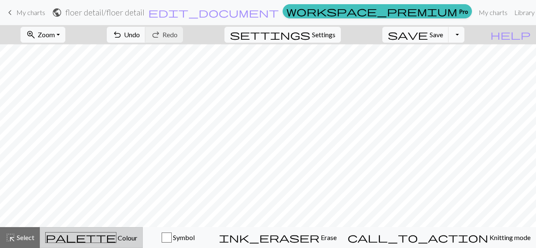
click at [116, 235] on span "Colour" at bounding box center [126, 238] width 21 height 8
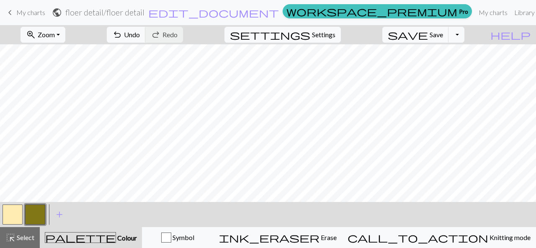
click at [35, 218] on button "button" at bounding box center [35, 215] width 20 height 20
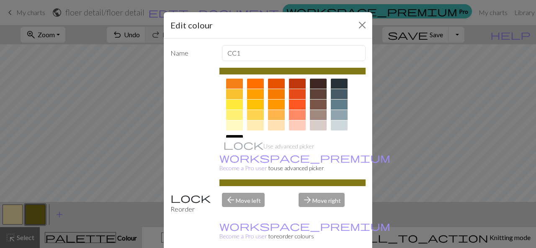
scroll to position [123, 0]
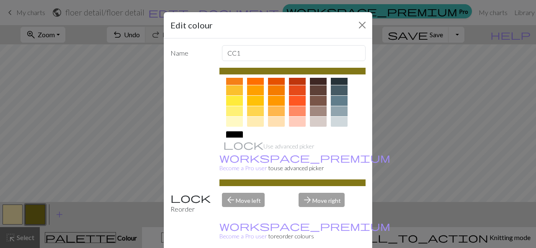
click at [255, 121] on div at bounding box center [255, 122] width 17 height 10
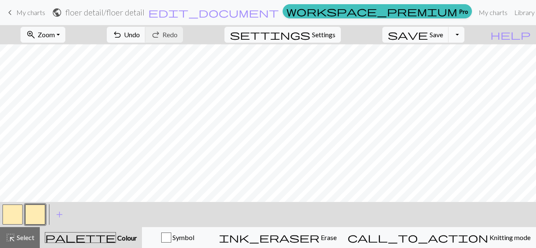
click at [9, 218] on button "button" at bounding box center [13, 215] width 20 height 20
click at [15, 218] on button "button" at bounding box center [13, 215] width 20 height 20
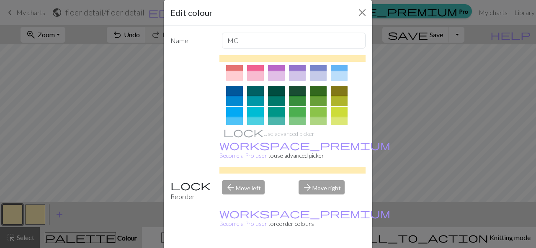
scroll to position [44, 0]
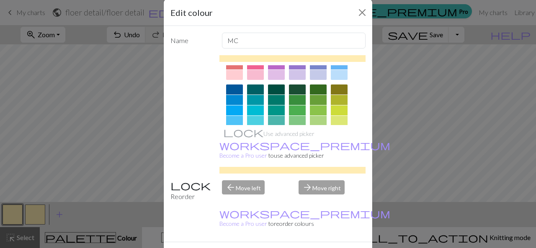
click at [337, 87] on div at bounding box center [339, 90] width 17 height 10
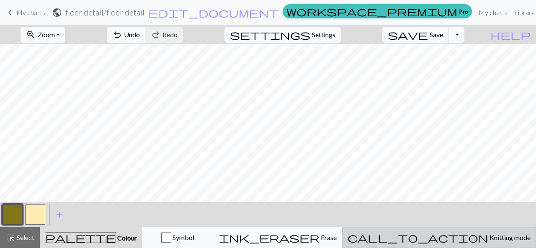
click at [488, 235] on span "Knitting mode" at bounding box center [509, 238] width 42 height 8
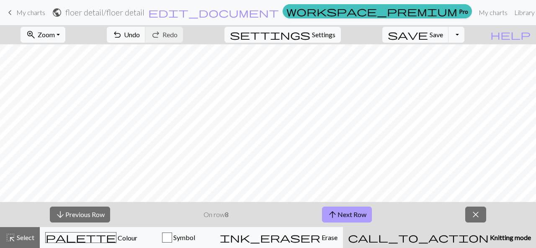
click at [352, 213] on button "arrow_upward Next Row" at bounding box center [347, 215] width 50 height 16
click at [363, 217] on button "arrow_upward Next Row" at bounding box center [347, 215] width 50 height 16
click at [361, 215] on button "arrow_upward Next Row" at bounding box center [348, 215] width 50 height 16
click at [363, 215] on button "arrow_upward Next Row" at bounding box center [348, 215] width 50 height 16
